Goal: Navigation & Orientation: Find specific page/section

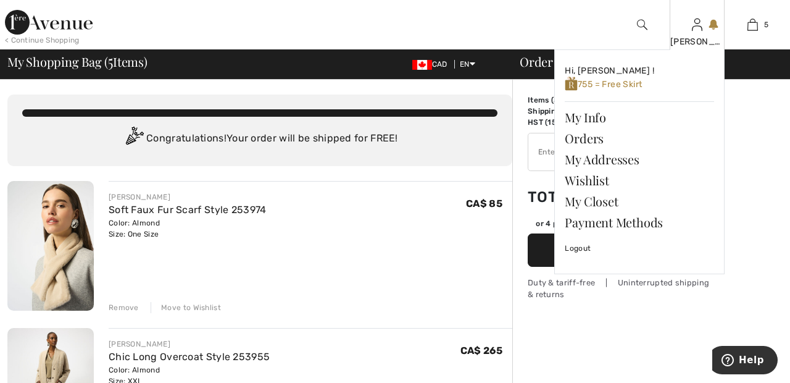
click at [695, 27] on img at bounding box center [697, 24] width 10 height 15
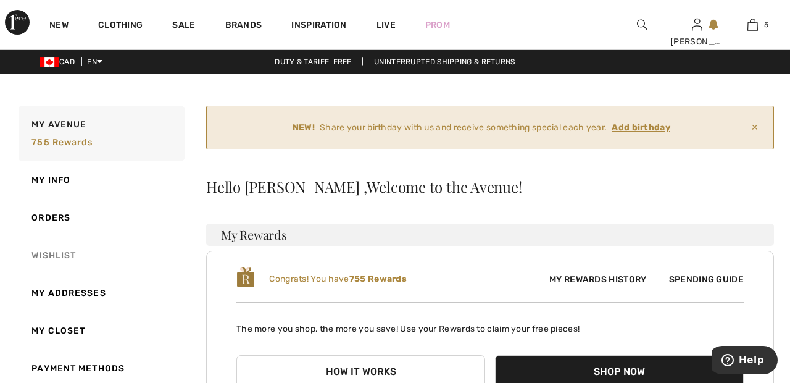
click at [60, 255] on link "Wishlist" at bounding box center [100, 255] width 169 height 38
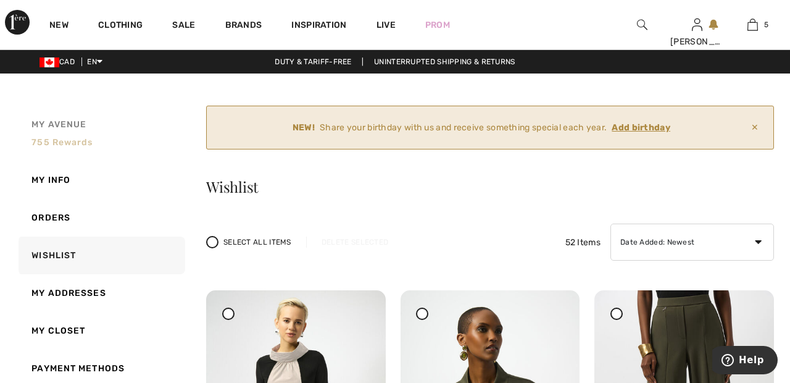
click at [77, 143] on span "755 rewards" at bounding box center [61, 142] width 61 height 10
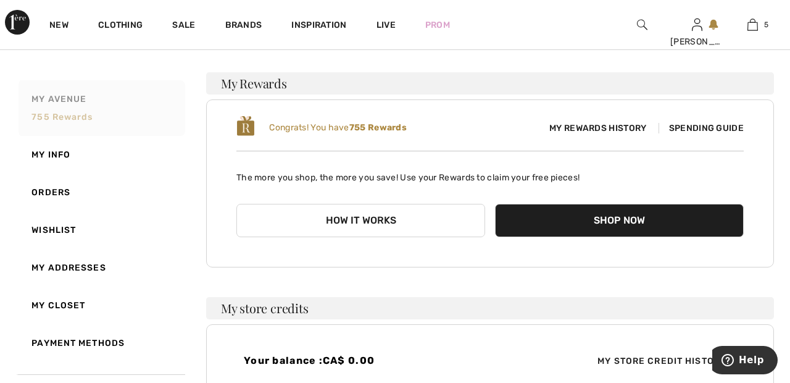
scroll to position [152, 0]
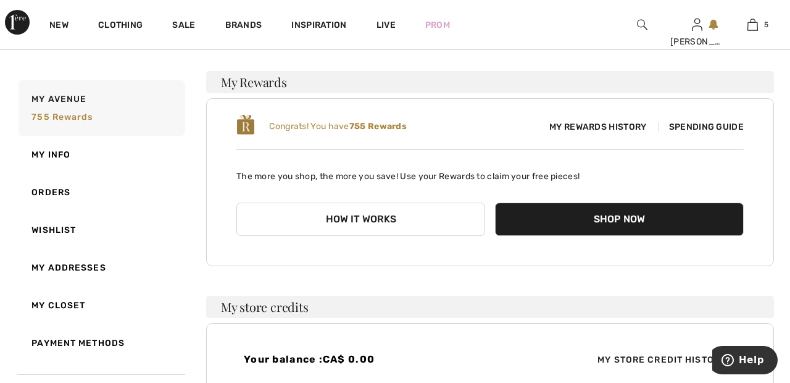
click at [717, 130] on span "Spending Guide" at bounding box center [701, 127] width 85 height 10
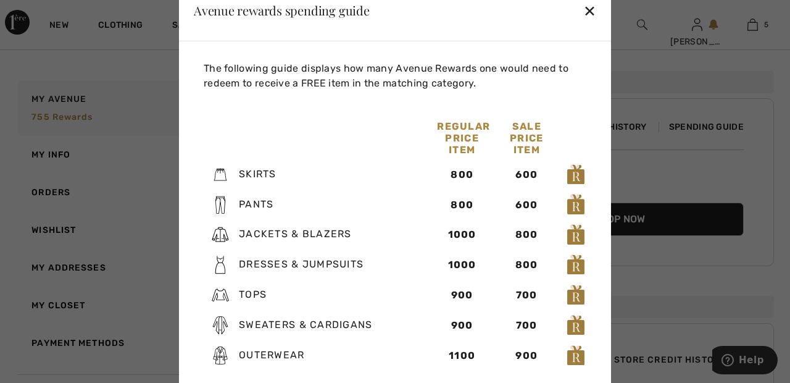
click at [593, 23] on div "✕" at bounding box center [589, 10] width 13 height 26
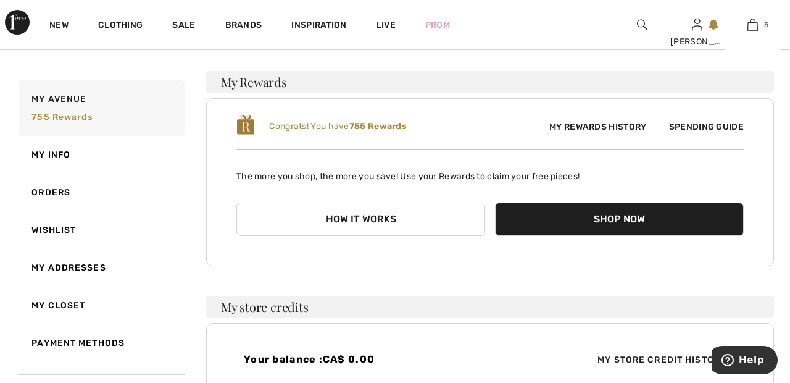
click at [752, 28] on img at bounding box center [753, 24] width 10 height 15
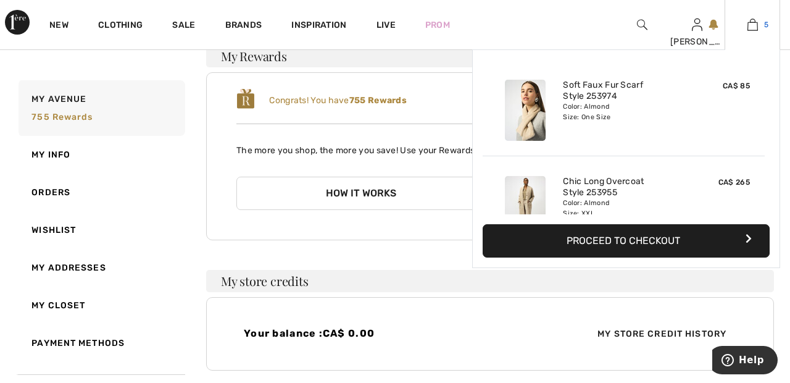
scroll to position [212, 0]
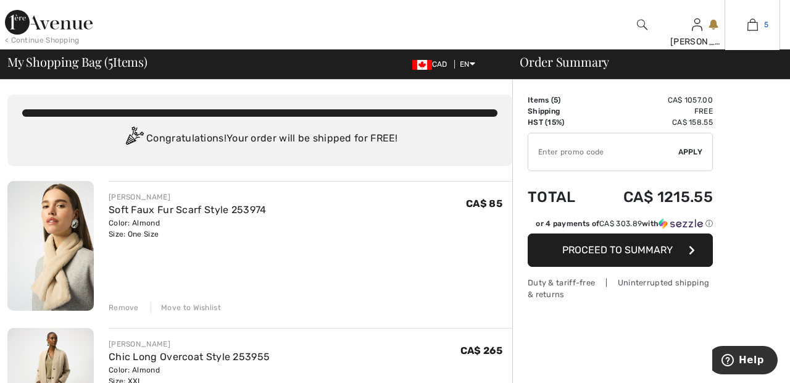
click at [757, 25] on img at bounding box center [753, 24] width 10 height 15
